Goal: Task Accomplishment & Management: Complete application form

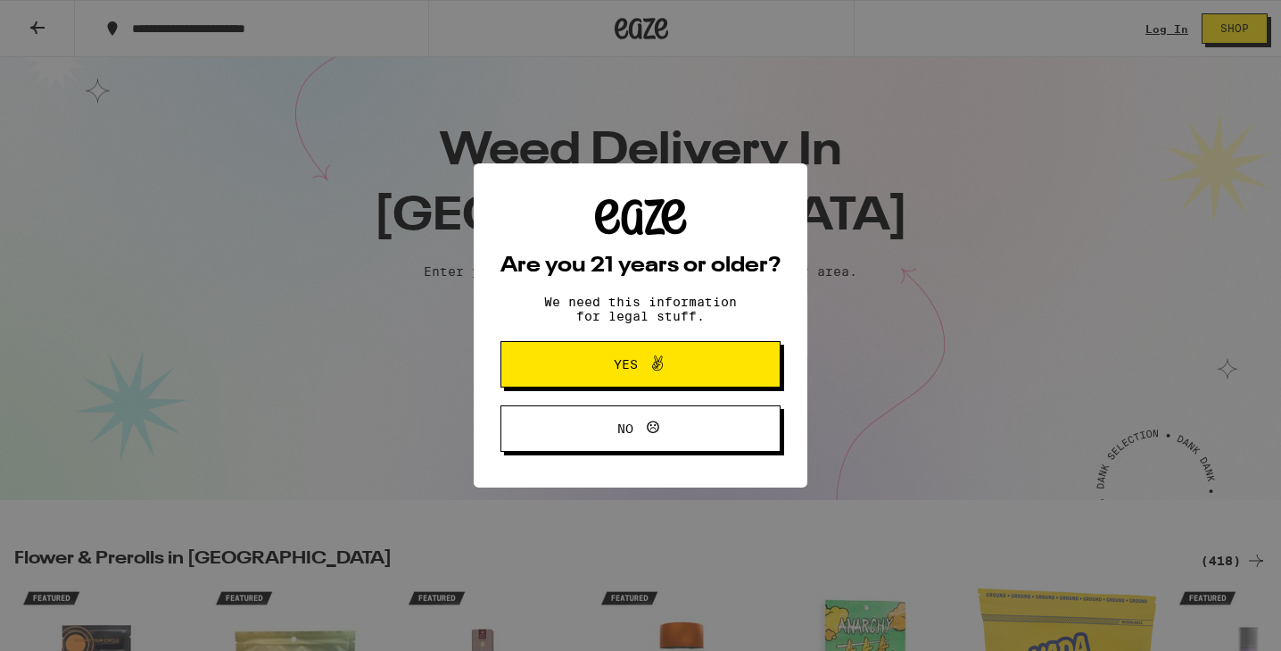
click at [554, 356] on button "Yes" at bounding box center [641, 364] width 280 height 46
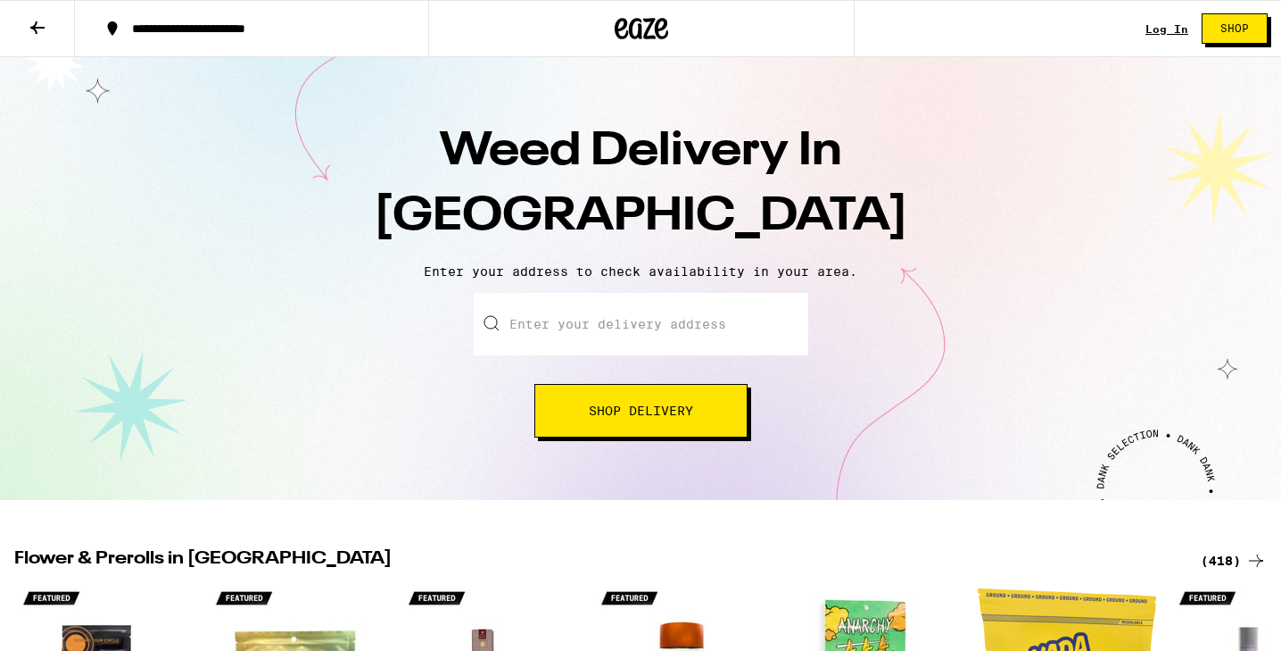
click at [532, 336] on input "Enter your delivery address" at bounding box center [641, 324] width 335 height 62
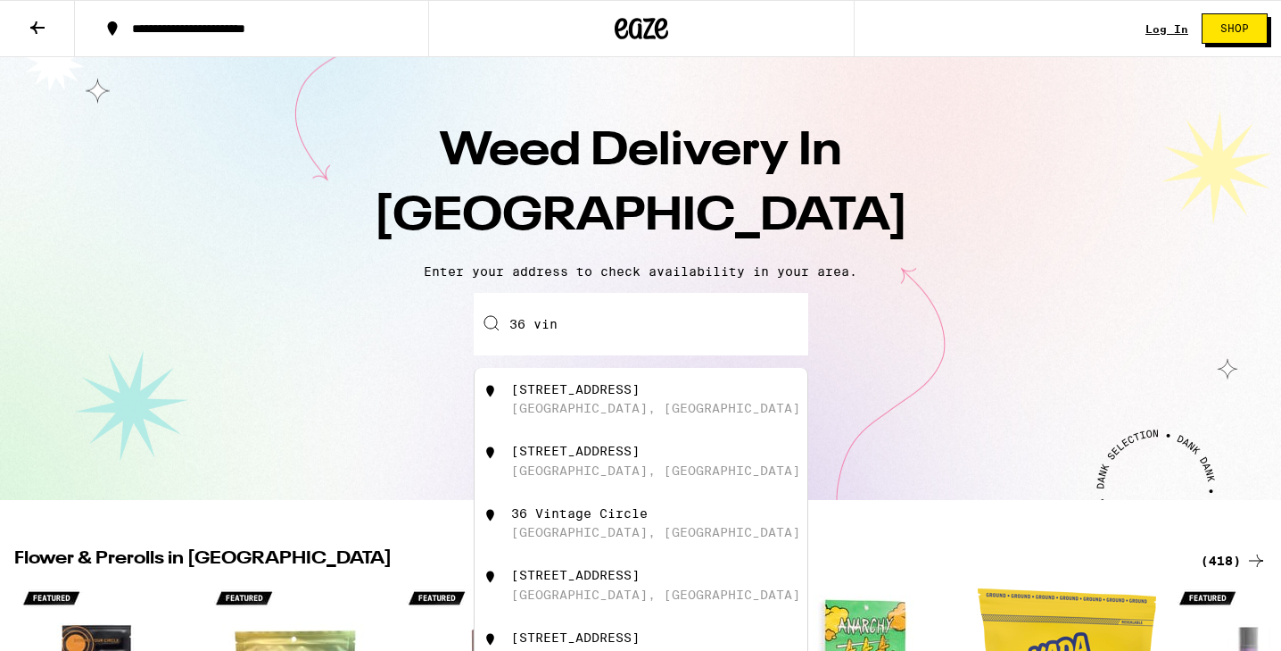
click at [562, 473] on div "San Anselmo, CA" at bounding box center [655, 470] width 289 height 14
type input "36 Vine Avenue, San Anselmo, CA"
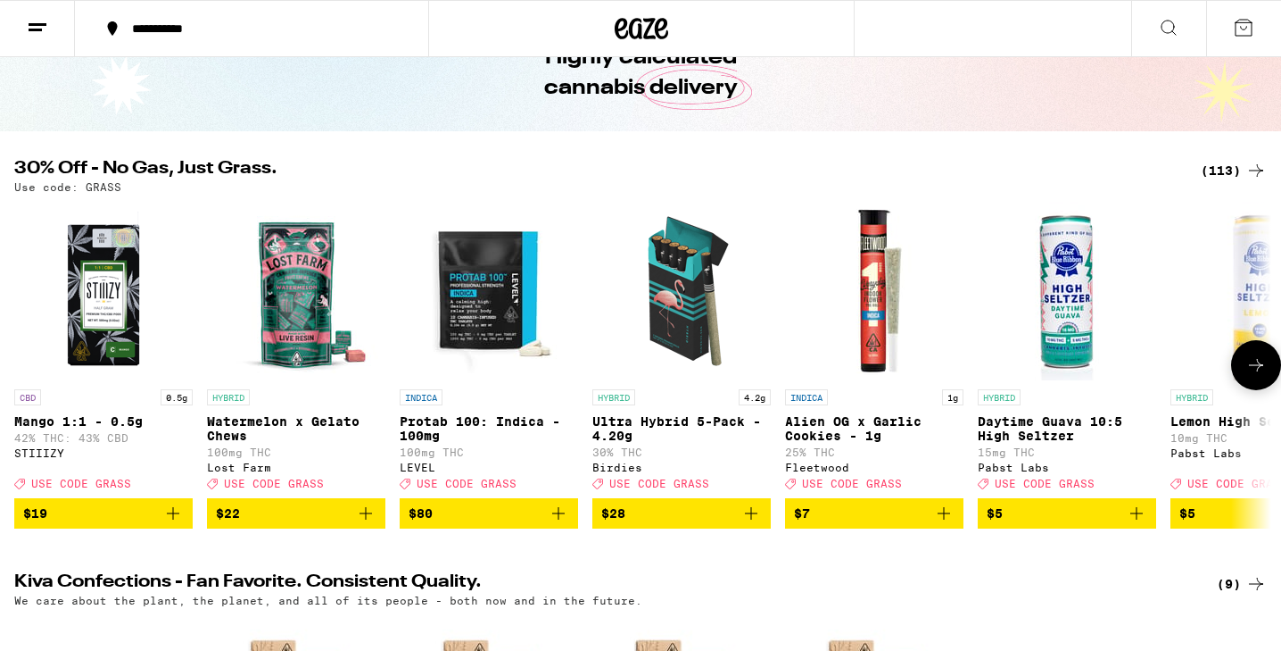
scroll to position [111, 0]
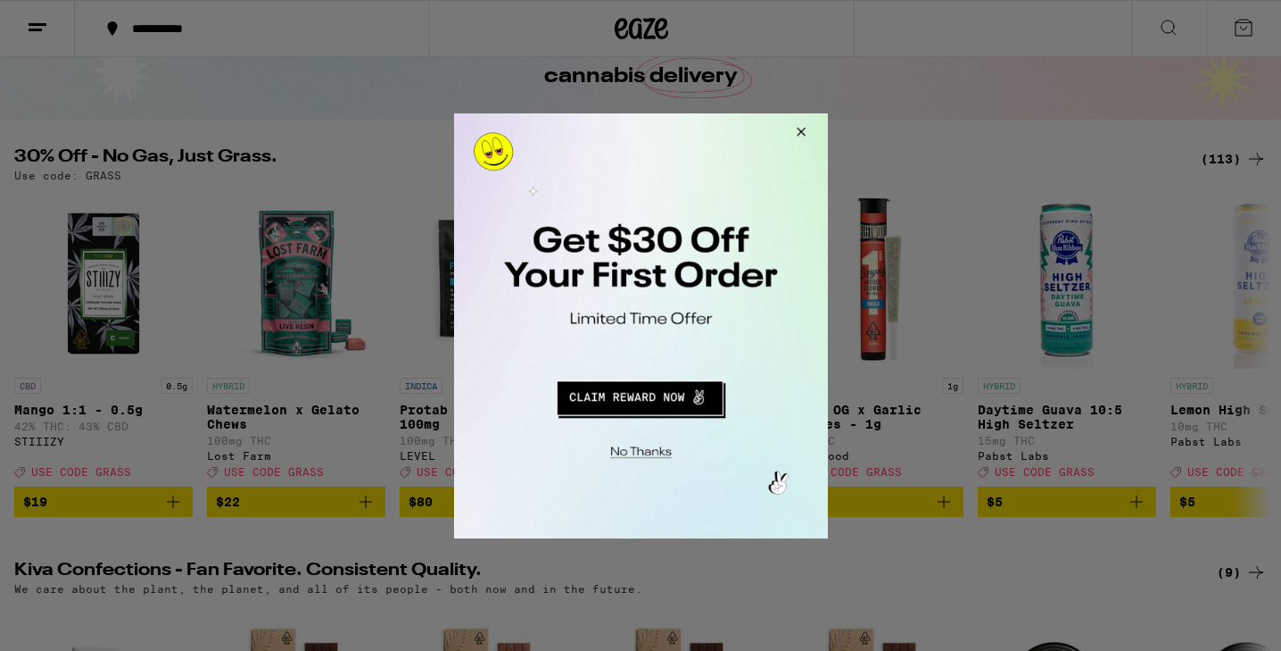
click at [649, 395] on button "Redirect to URL" at bounding box center [639, 394] width 311 height 43
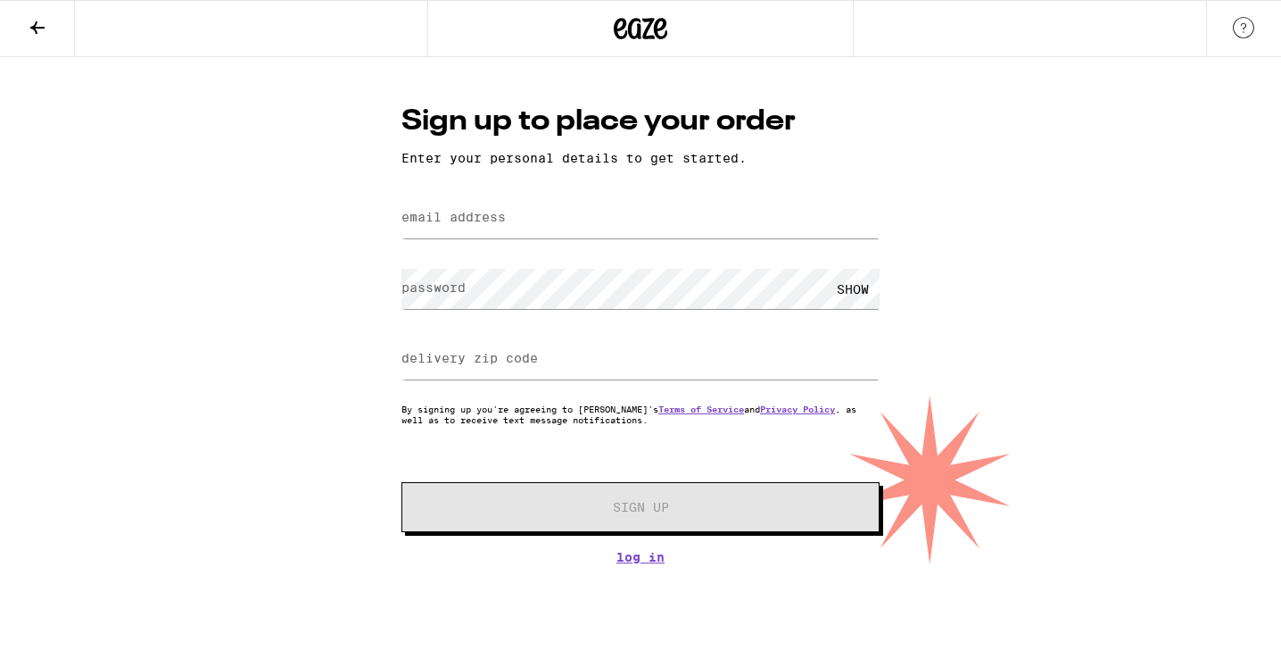
click at [492, 220] on label "email address" at bounding box center [454, 217] width 104 height 14
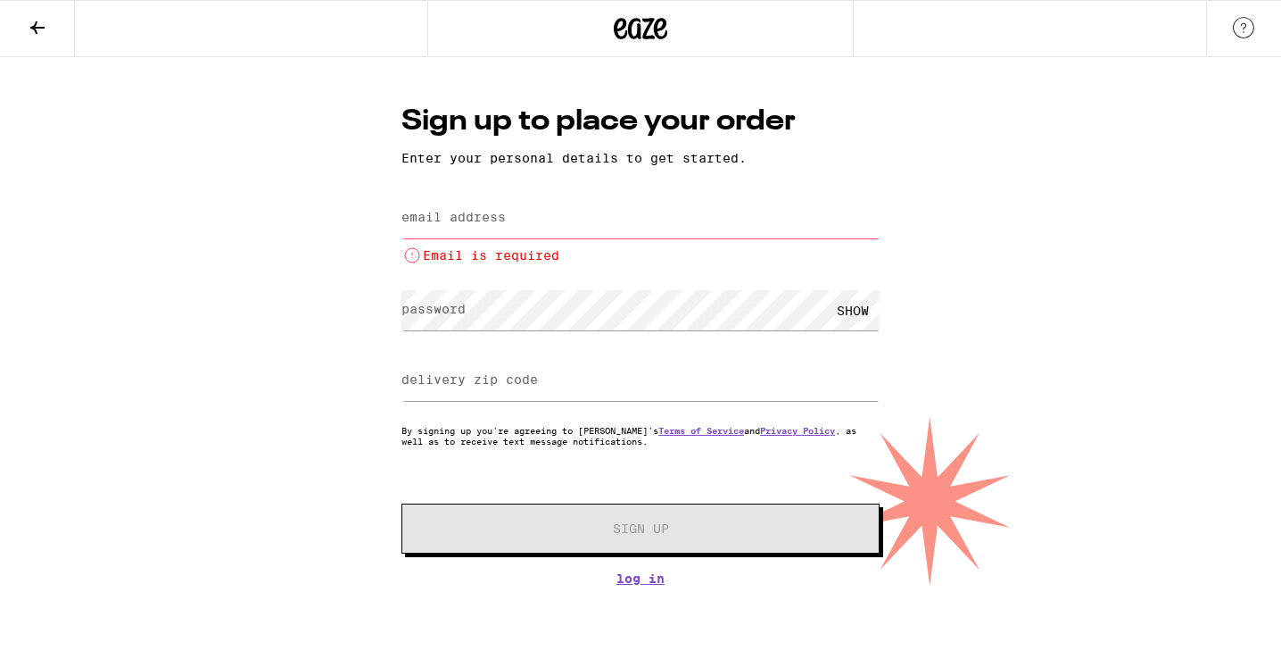
click at [208, 218] on div "Sign up to place your order Enter your personal details to get started. email a…" at bounding box center [640, 321] width 1281 height 528
click at [432, 211] on input "email address" at bounding box center [641, 218] width 478 height 40
type input "[EMAIL_ADDRESS][DOMAIN_NAME]"
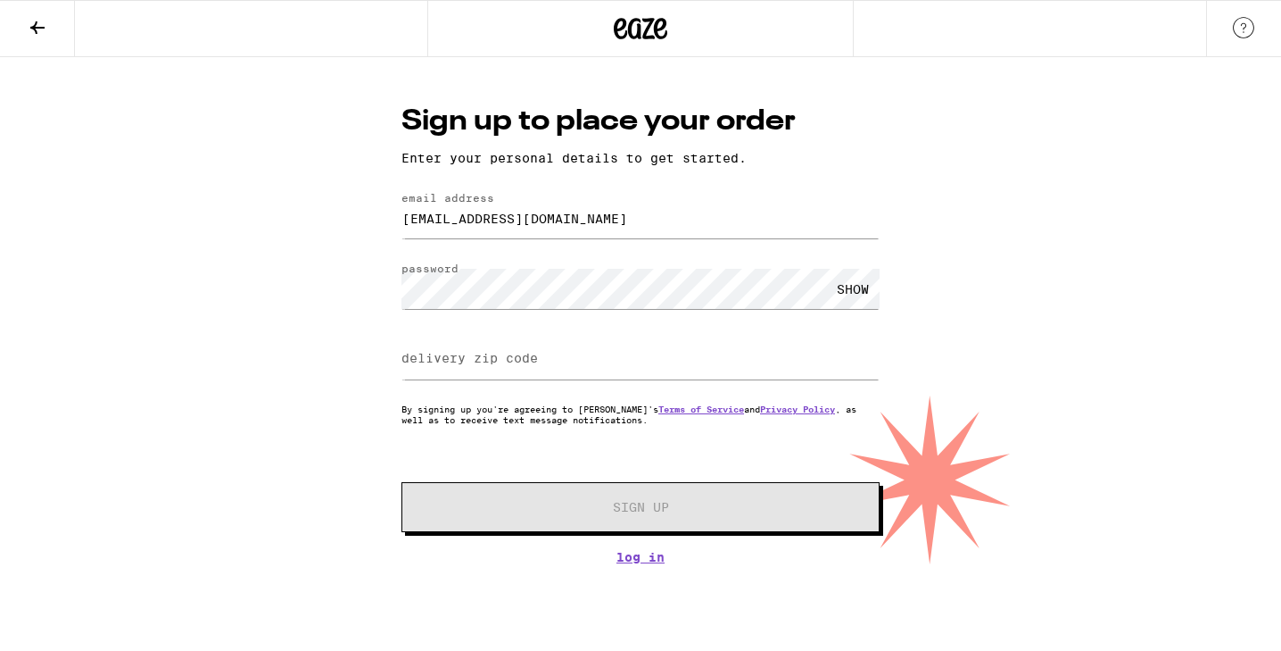
click at [511, 356] on label "delivery zip code" at bounding box center [470, 358] width 137 height 14
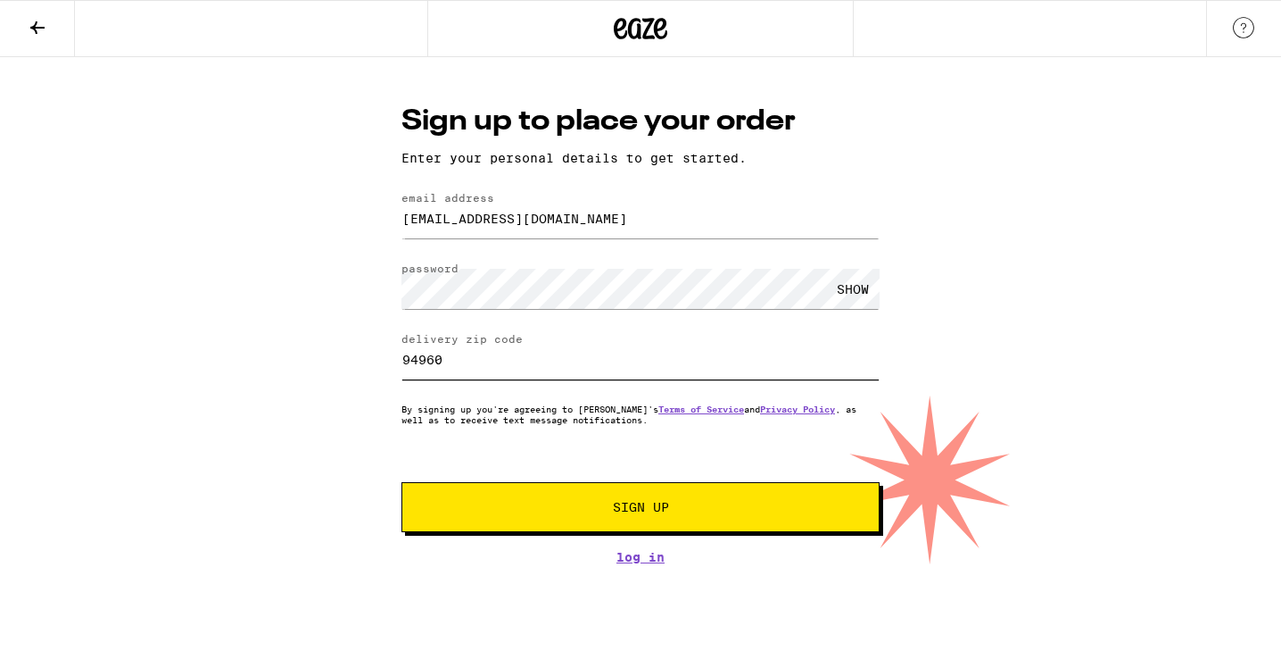
type input "94960"
click at [493, 504] on span "Sign Up" at bounding box center [640, 507] width 355 height 12
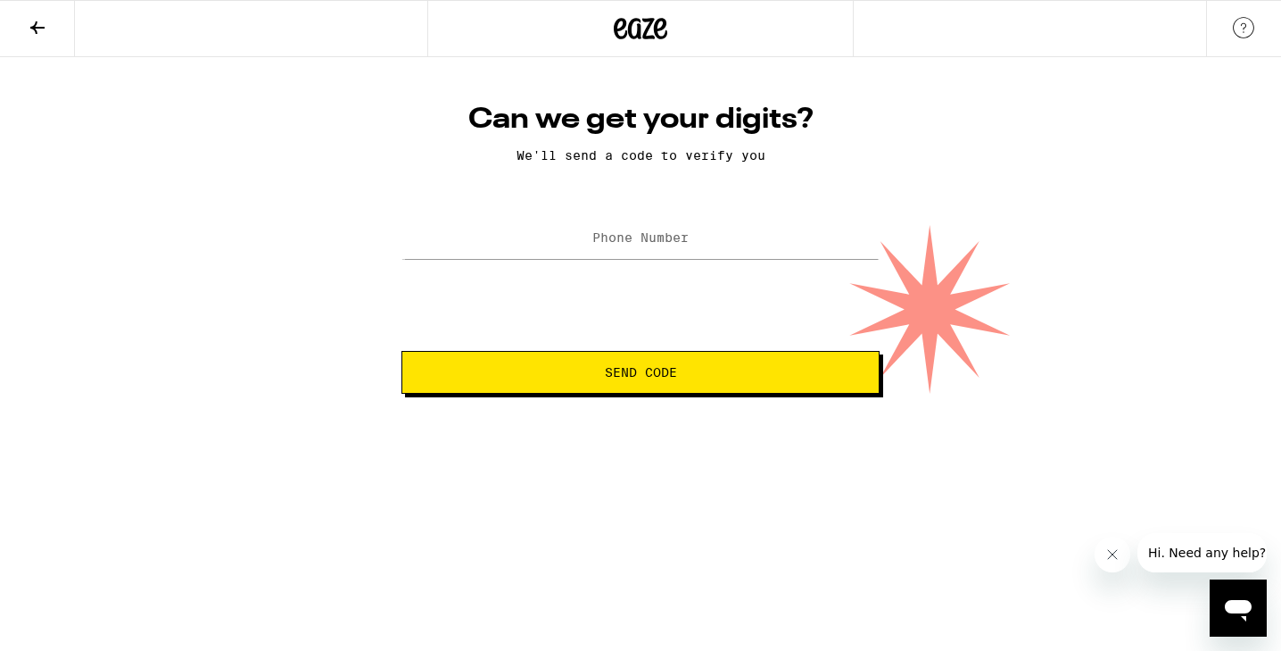
click at [641, 233] on label "Phone Number" at bounding box center [641, 237] width 96 height 14
click at [751, 368] on span "Send Code" at bounding box center [641, 372] width 448 height 12
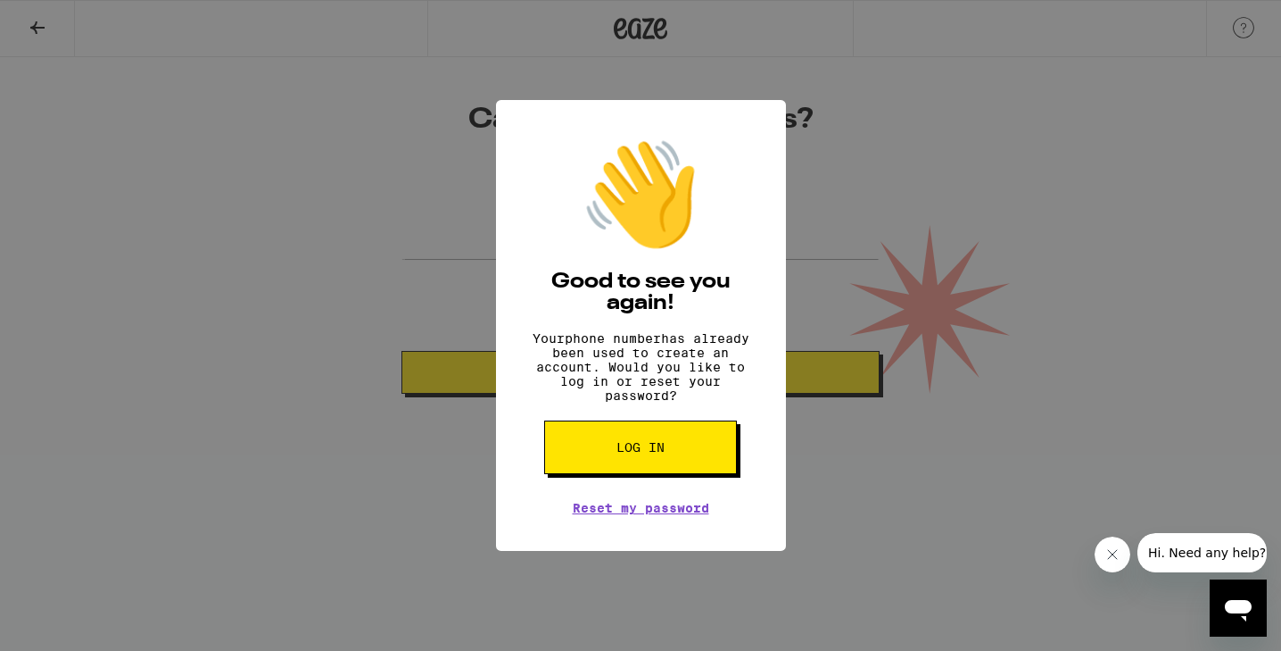
click at [853, 186] on div "👋 Good to see you again! Your phone number has already been used to create an a…" at bounding box center [640, 325] width 1281 height 651
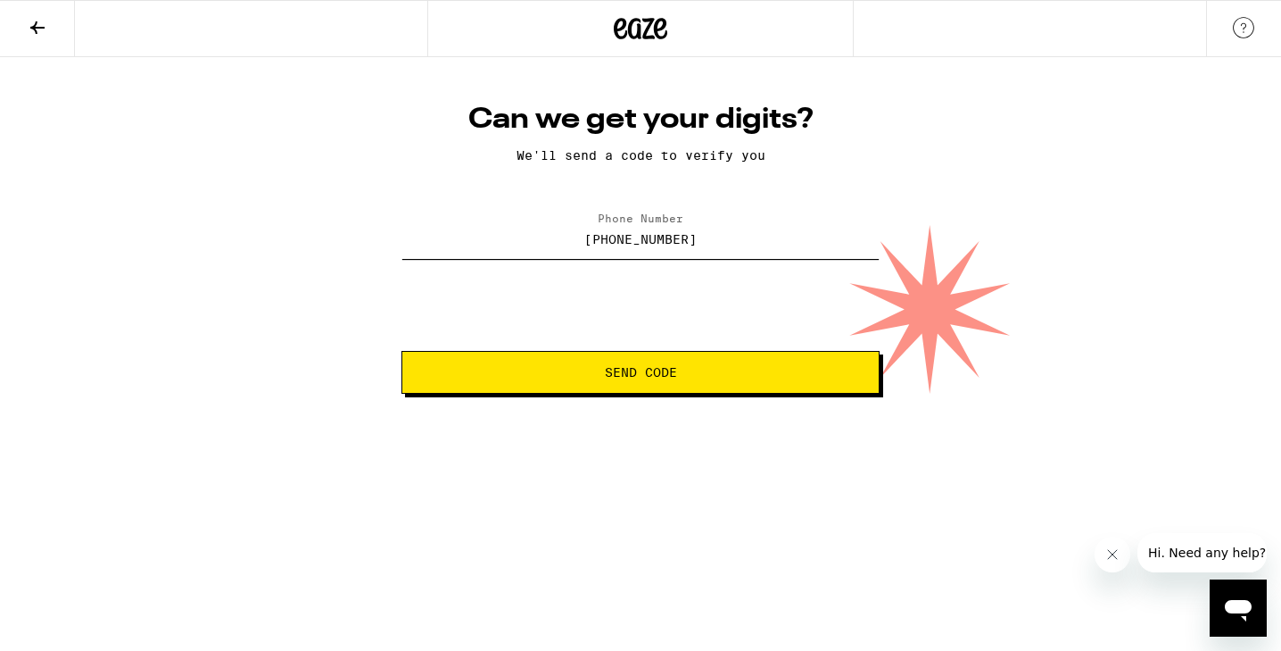
click at [774, 244] on input "[PHONE_NUMBER]" at bounding box center [641, 239] width 478 height 40
type input "[PHONE_NUMBER]"
click at [818, 374] on span "Send Code" at bounding box center [641, 372] width 448 height 12
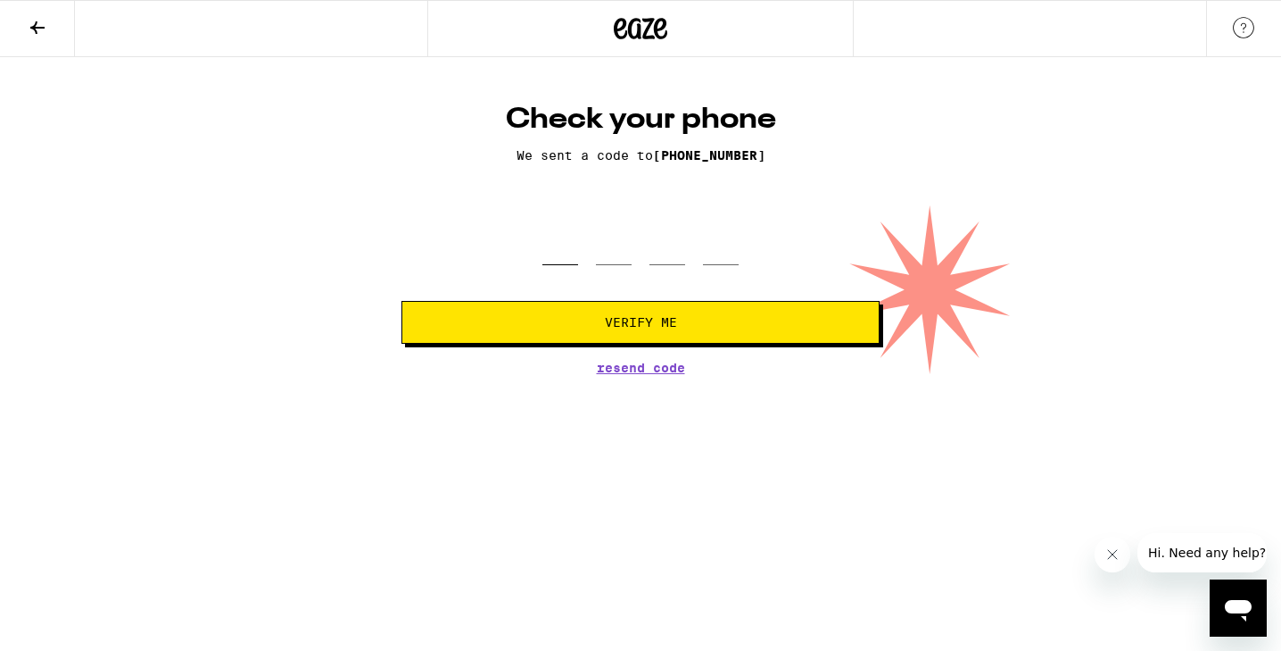
click at [569, 245] on input "tel" at bounding box center [561, 238] width 36 height 53
type input "6"
type input "3"
type input "1"
type input "5"
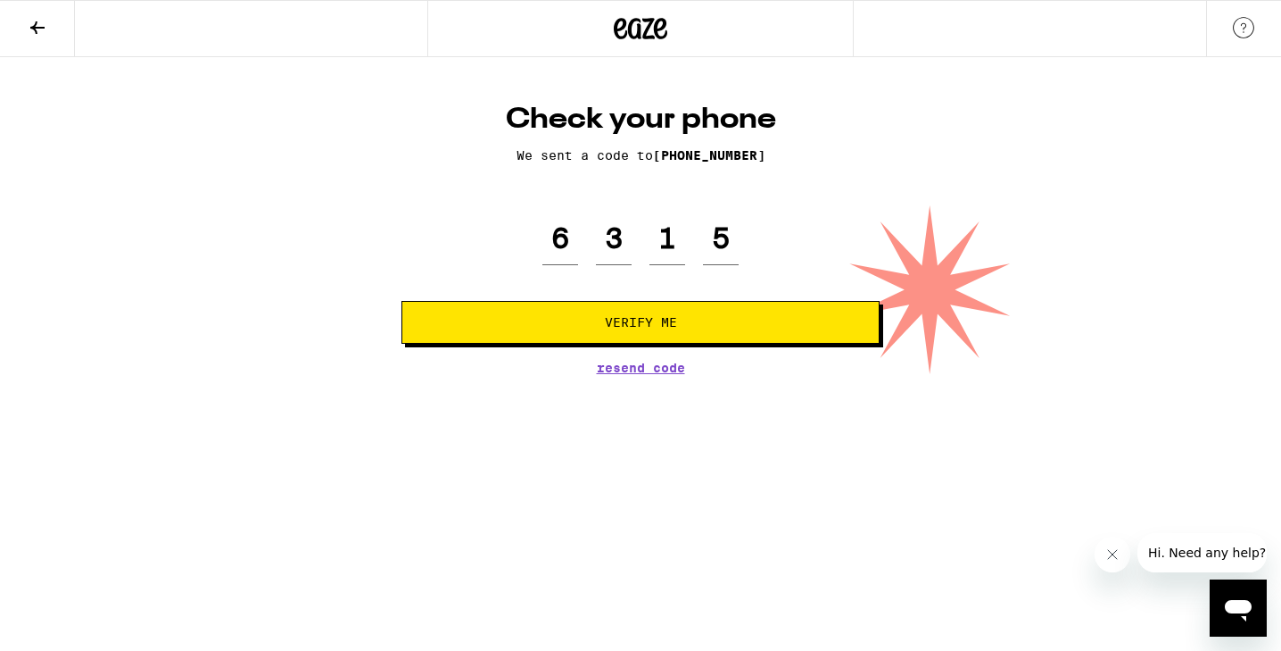
click at [648, 327] on span "Verify Me" at bounding box center [641, 322] width 72 height 12
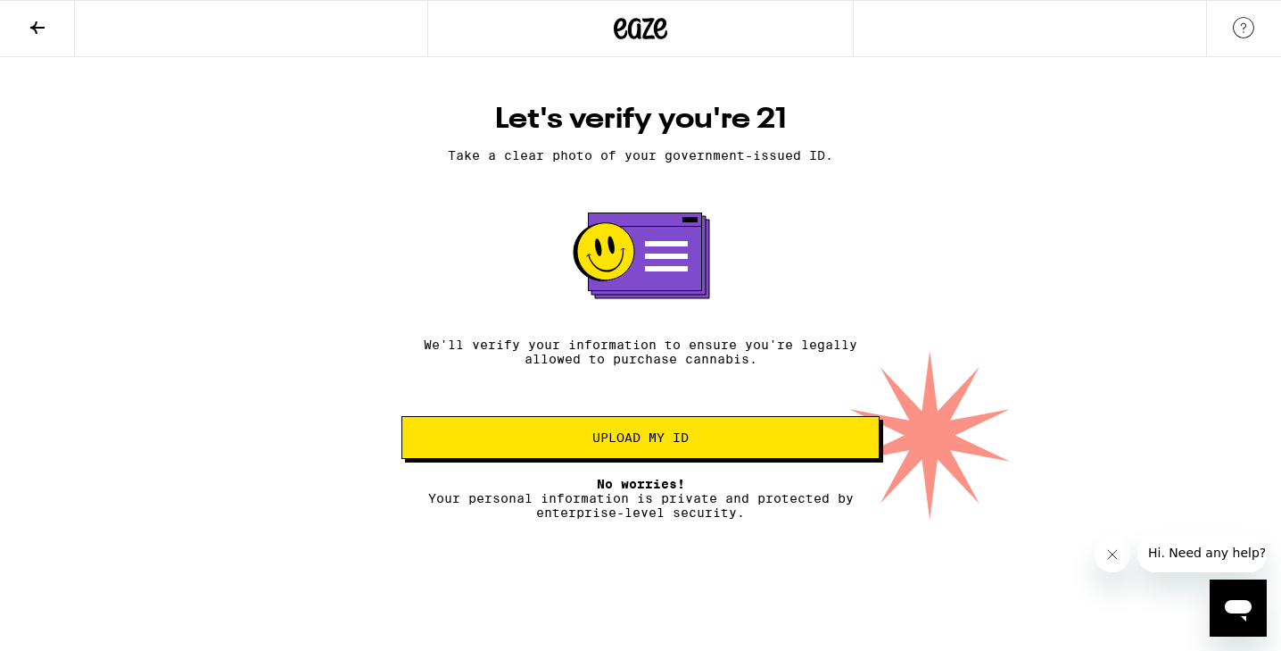
click at [777, 459] on button "Upload my ID" at bounding box center [641, 437] width 478 height 43
click at [664, 437] on span "Upload my ID" at bounding box center [641, 437] width 96 height 12
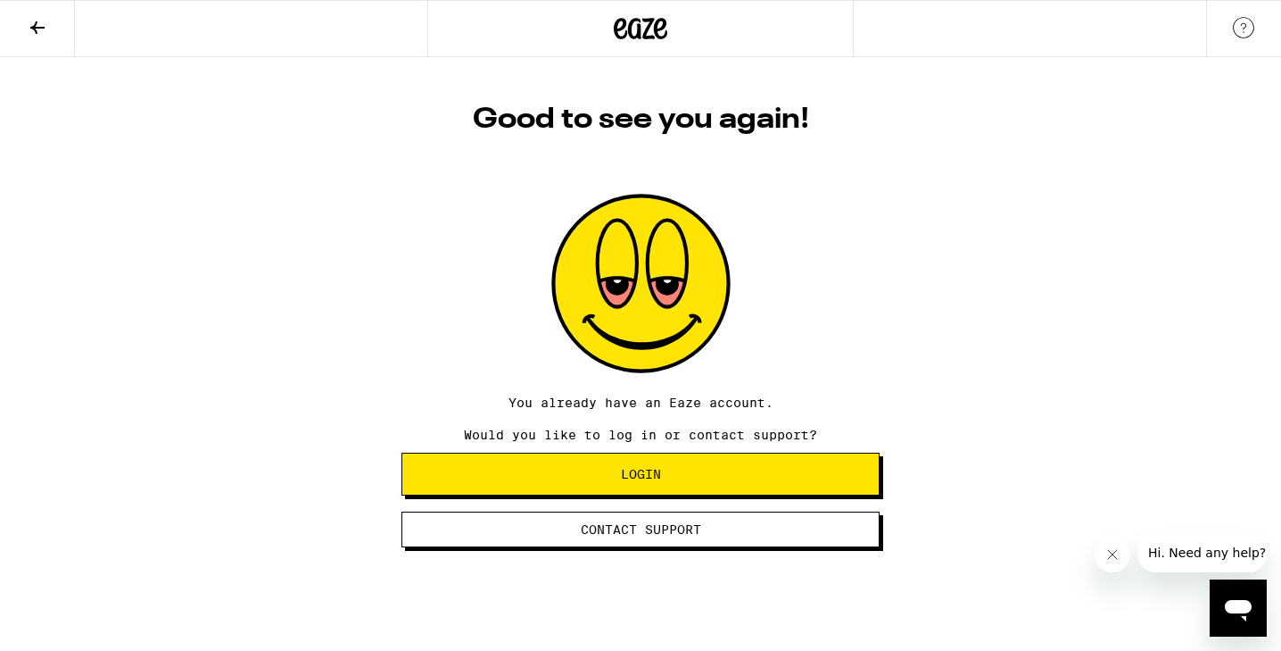
click at [678, 474] on span "Login" at bounding box center [641, 474] width 448 height 12
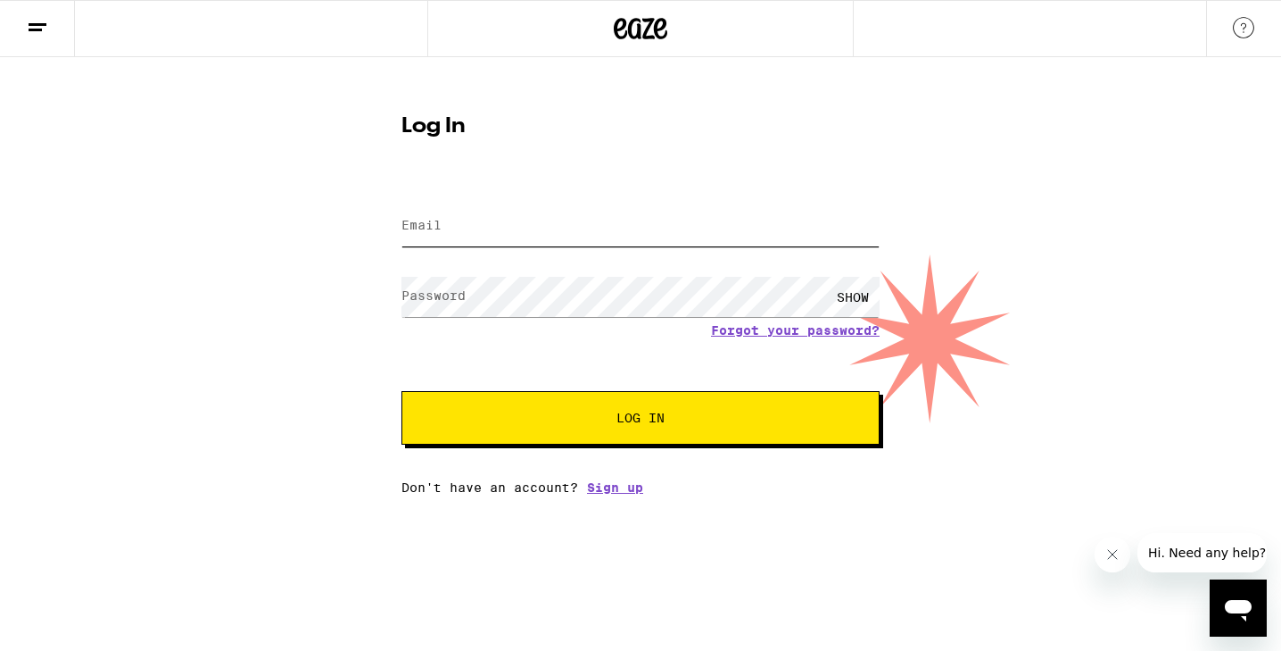
click at [574, 216] on input "Email" at bounding box center [641, 226] width 478 height 40
type input "[EMAIL_ADDRESS][DOMAIN_NAME]"
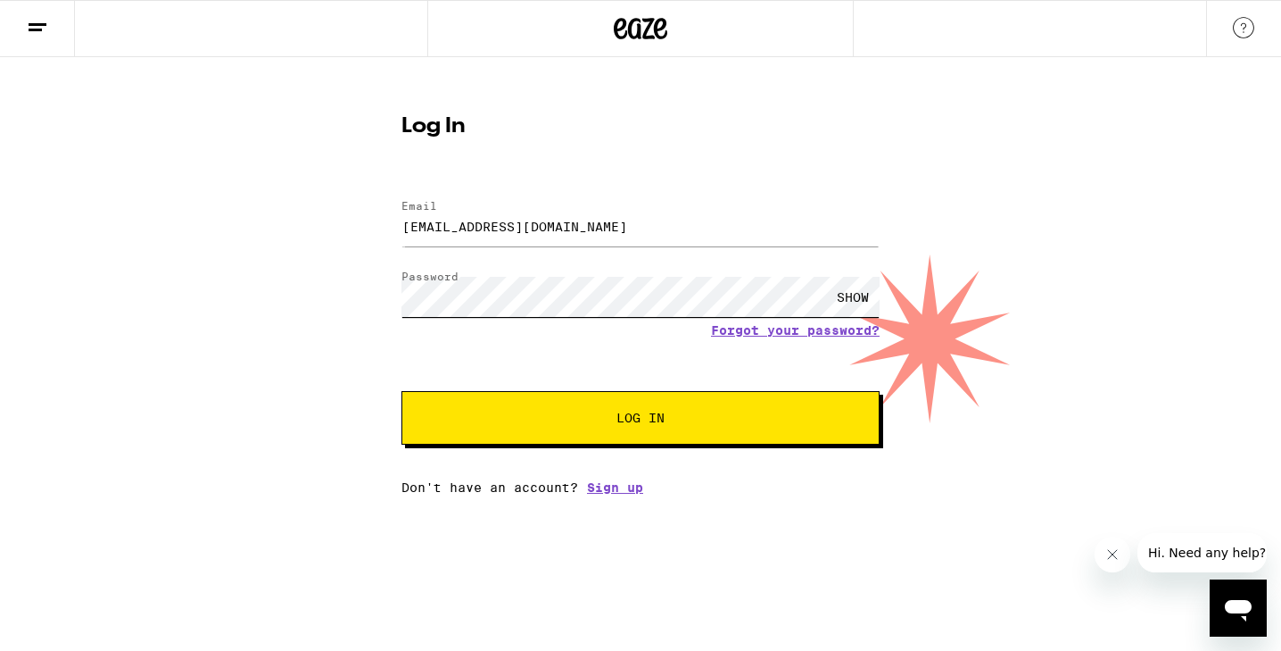
click at [402, 391] on button "Log In" at bounding box center [641, 418] width 478 height 54
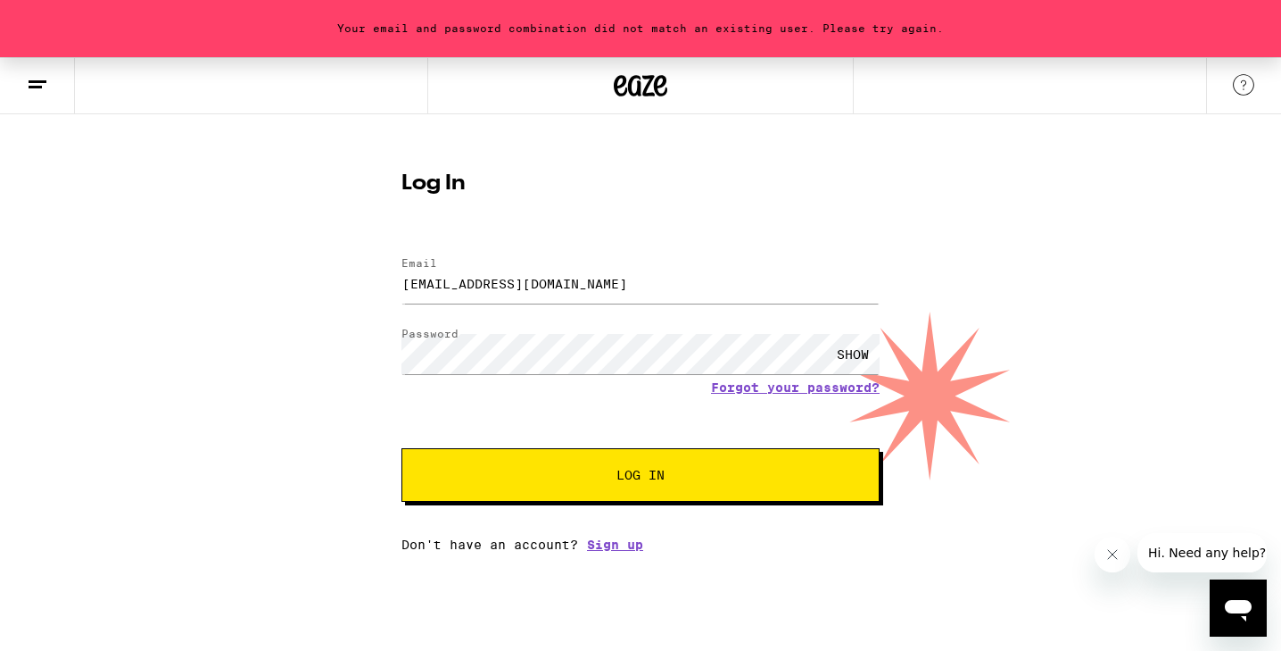
click at [850, 349] on div "SHOW" at bounding box center [853, 354] width 54 height 40
click at [623, 547] on link "Sign up" at bounding box center [615, 544] width 56 height 14
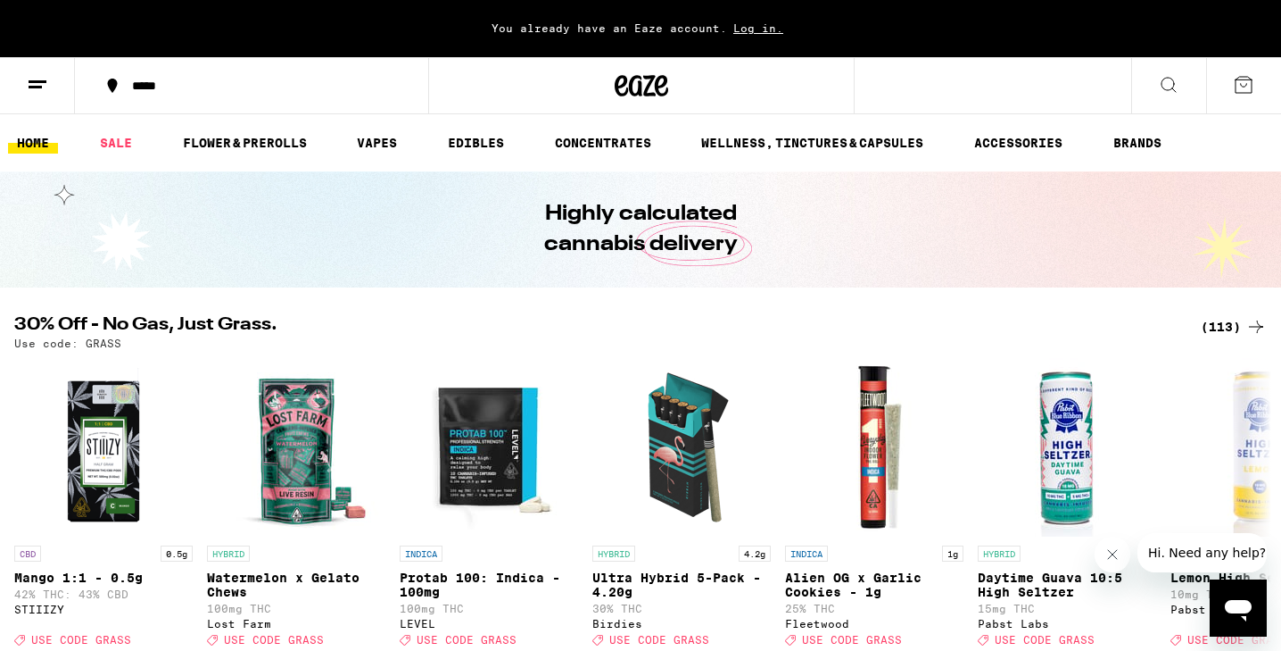
click at [759, 25] on span "Log in." at bounding box center [758, 28] width 62 height 12
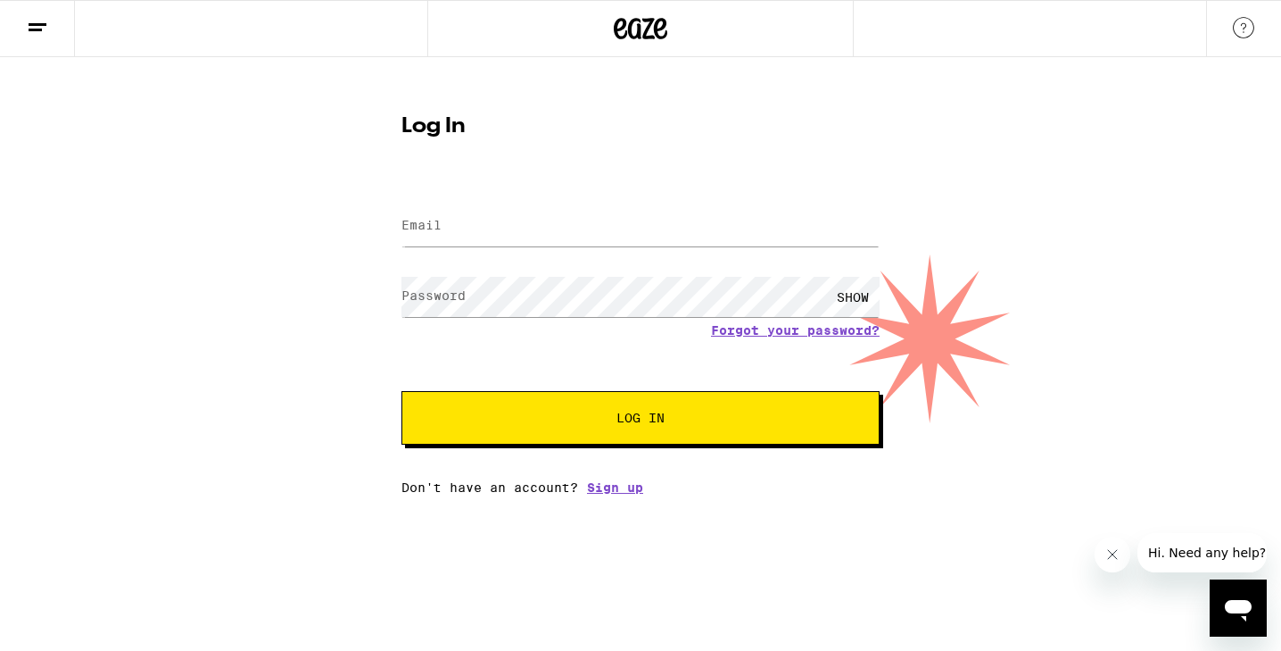
click at [759, 26] on div at bounding box center [640, 28] width 427 height 57
click at [690, 226] on input "Email" at bounding box center [641, 226] width 478 height 40
type input "[EMAIL_ADDRESS][PERSON_NAME][DOMAIN_NAME]"
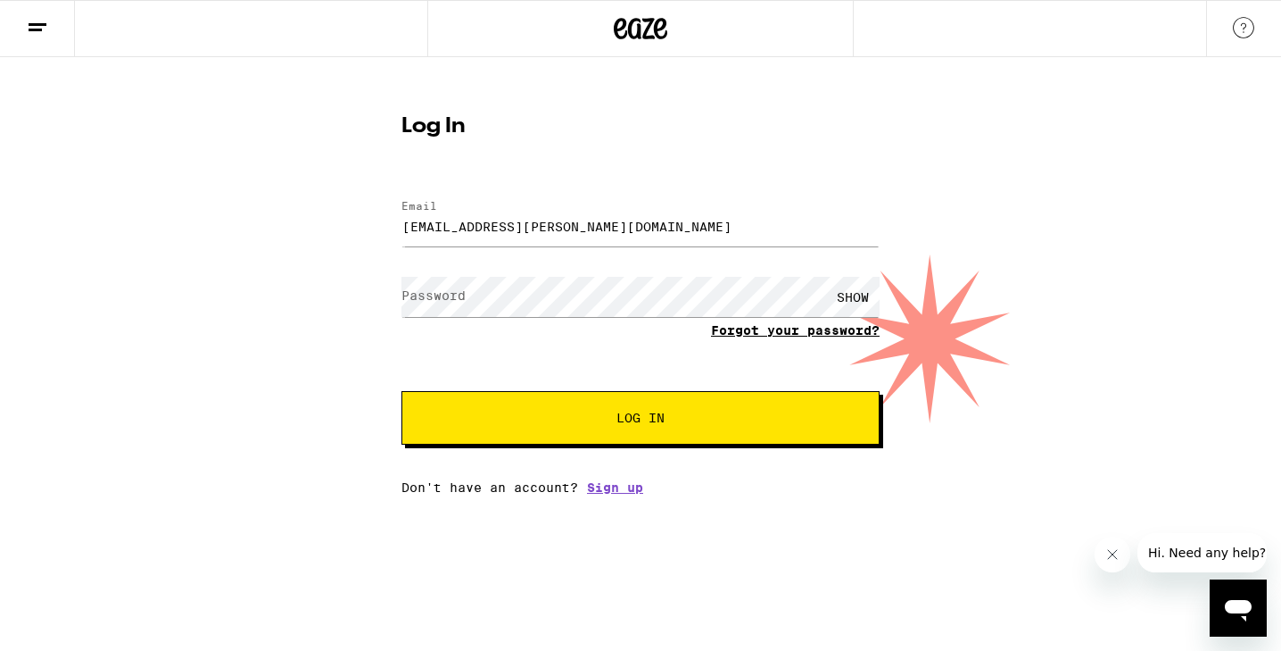
click at [765, 335] on form "Email Email [EMAIL_ADDRESS][PERSON_NAME][DOMAIN_NAME] Password Password SHOW Fo…" at bounding box center [641, 313] width 478 height 262
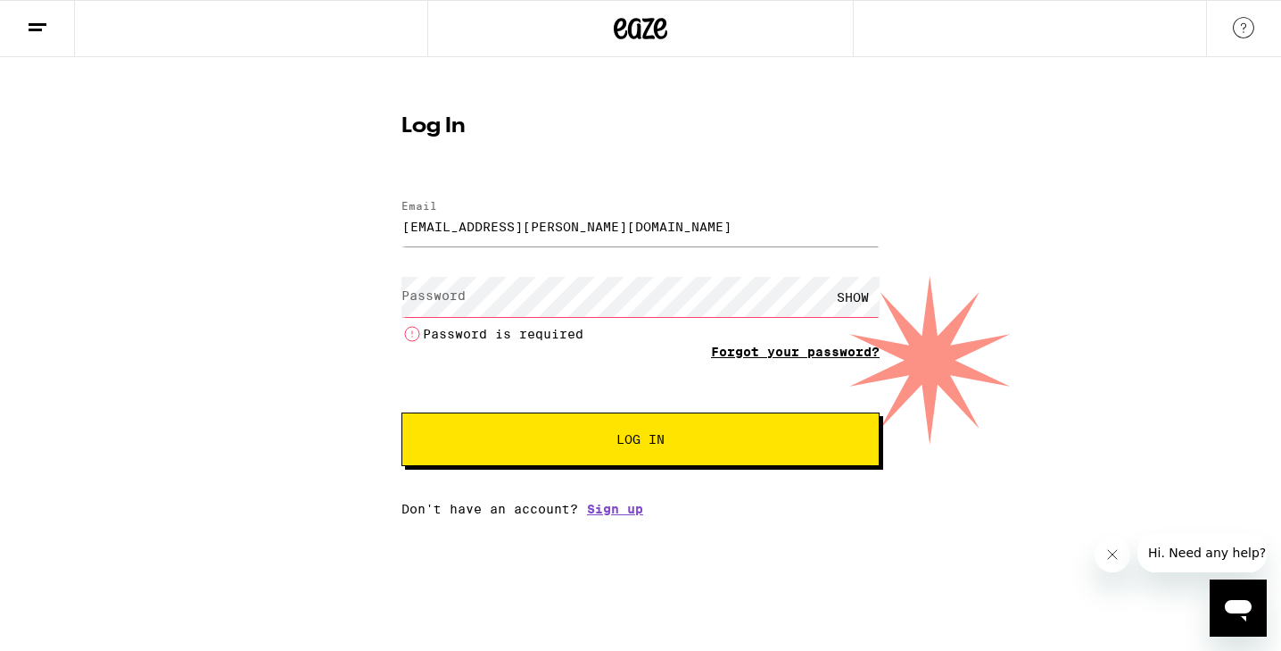
click at [783, 353] on link "Forgot your password?" at bounding box center [795, 351] width 169 height 14
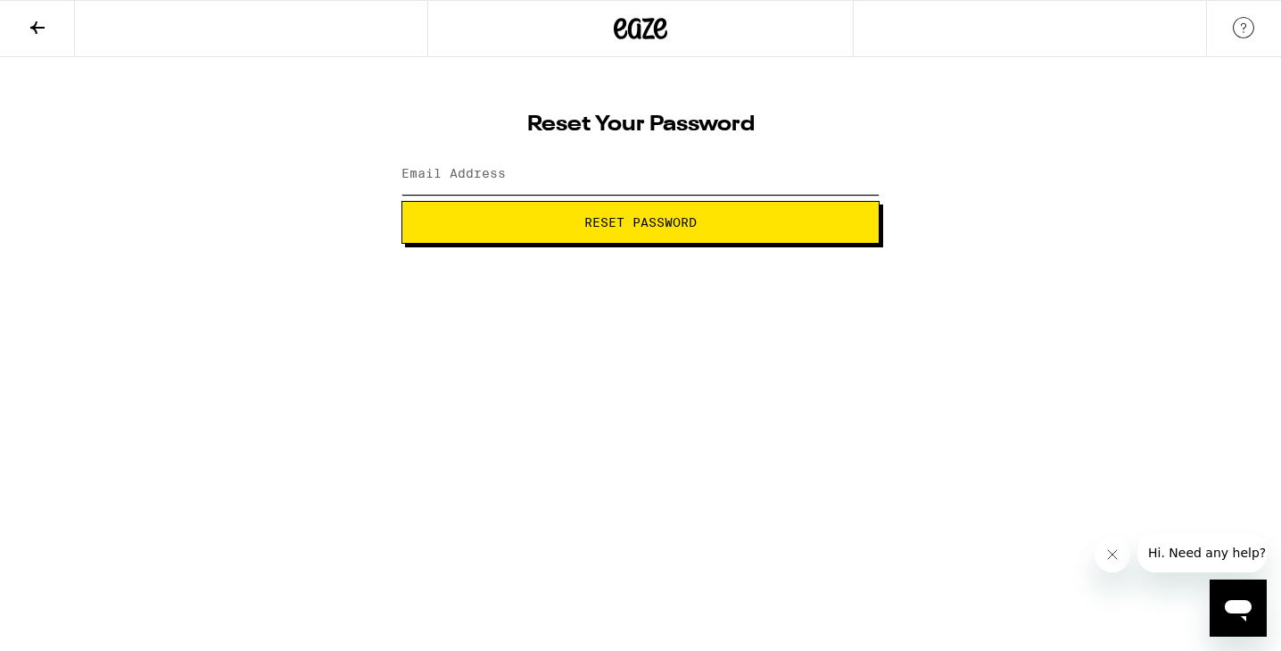
click at [544, 178] on input "Email Address" at bounding box center [641, 174] width 478 height 40
type input "[EMAIL_ADDRESS][PERSON_NAME][DOMAIN_NAME]"
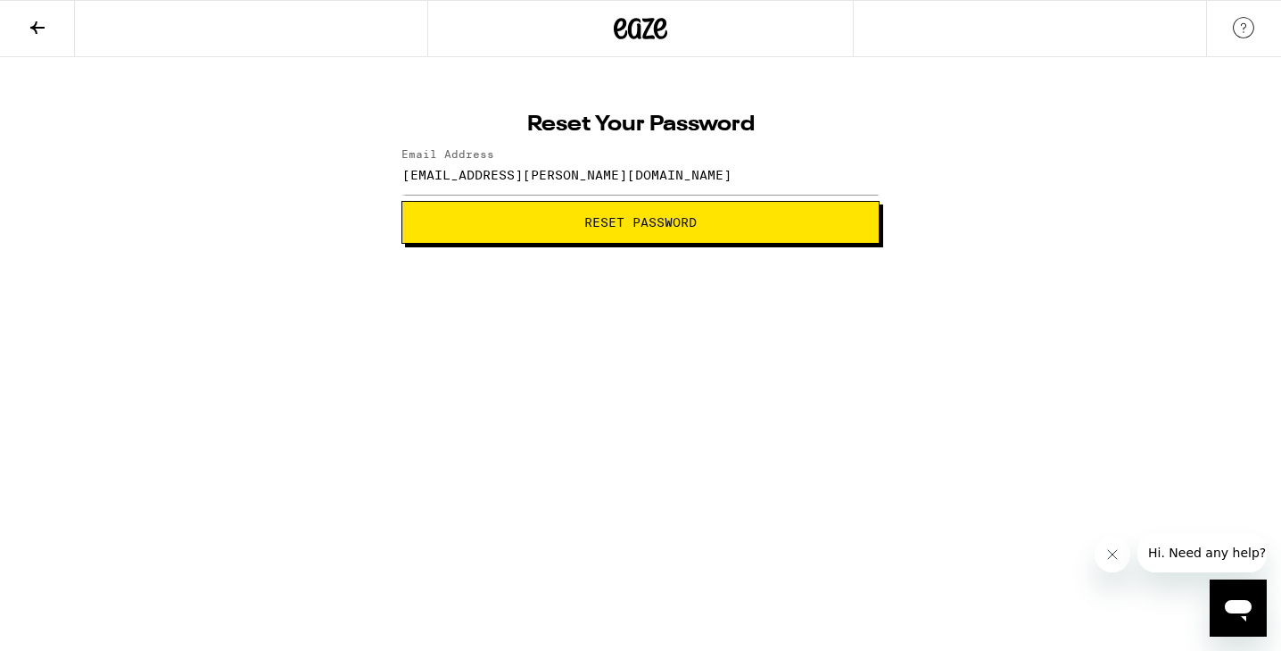
click at [544, 220] on span "Reset Password" at bounding box center [641, 222] width 448 height 12
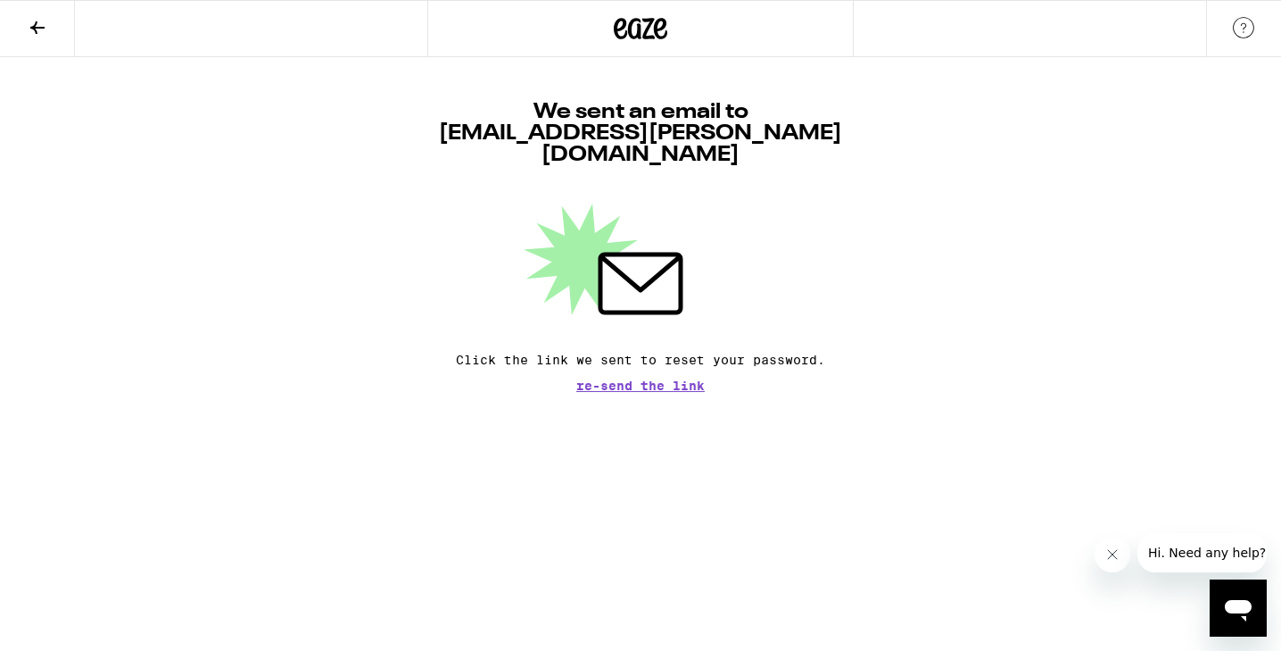
click at [320, 241] on div "We sent an email to [EMAIL_ADDRESS][PERSON_NAME][DOMAIN_NAME] Click the link we…" at bounding box center [640, 224] width 1281 height 335
